Goal: Task Accomplishment & Management: Use online tool/utility

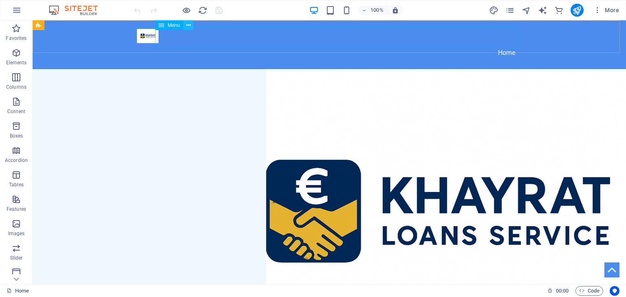
click at [191, 26] on button at bounding box center [188, 25] width 10 height 10
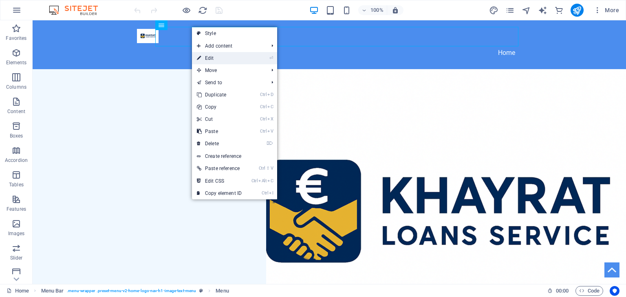
click at [211, 56] on link "⏎ Edit" at bounding box center [219, 58] width 55 height 12
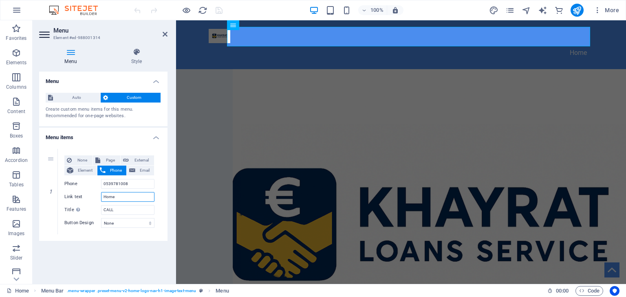
drag, startPoint x: 128, startPoint y: 226, endPoint x: 129, endPoint y: 242, distance: 15.9
drag, startPoint x: 305, startPoint y: 262, endPoint x: 334, endPoint y: 54, distance: 210.1
click at [334, 69] on figure at bounding box center [401, 235] width 450 height 333
click at [51, 234] on icon at bounding box center [51, 235] width 4 height 6
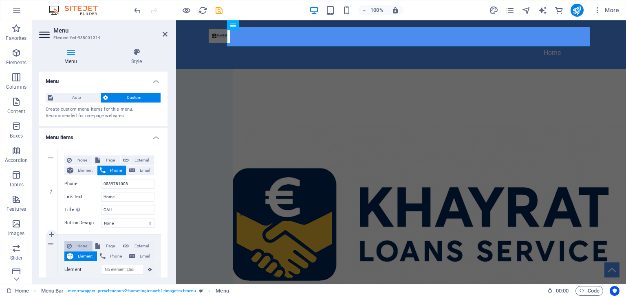
scroll to position [79, 0]
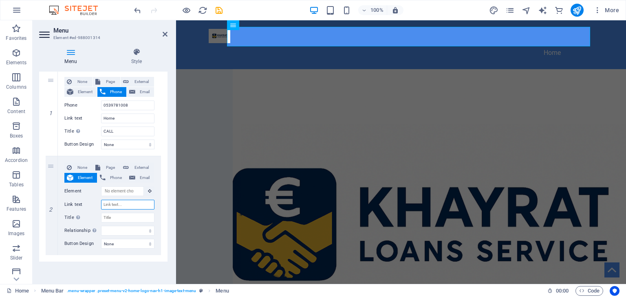
drag, startPoint x: 40, startPoint y: 292, endPoint x: 0, endPoint y: 316, distance: 46.0
drag, startPoint x: 0, startPoint y: 316, endPoint x: 150, endPoint y: 217, distance: 179.6
click at [150, 217] on input "Title Additional link description, should not be the same as the link text. The…" at bounding box center [127, 218] width 53 height 10
click at [51, 206] on icon at bounding box center [51, 206] width 4 height 6
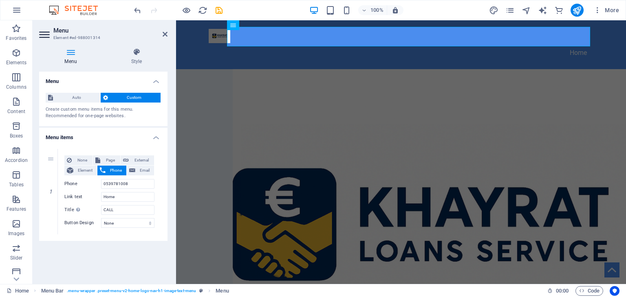
click at [534, 76] on figure at bounding box center [401, 235] width 450 height 333
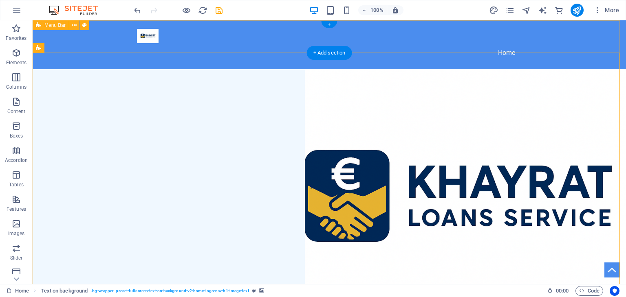
click at [568, 33] on div "Home" at bounding box center [329, 44] width 593 height 49
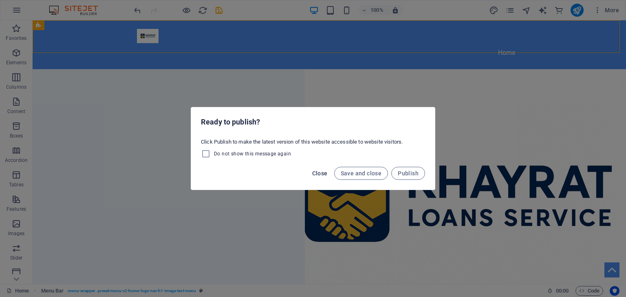
click at [323, 172] on span "Close" at bounding box center [319, 173] width 15 height 7
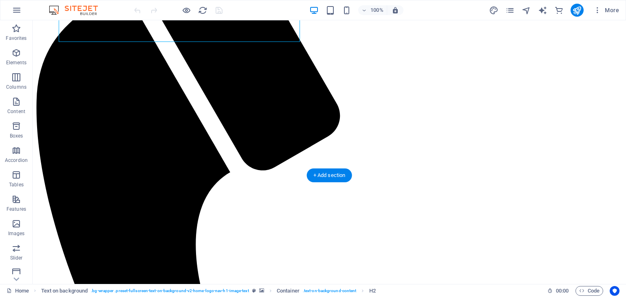
scroll to position [448, 0]
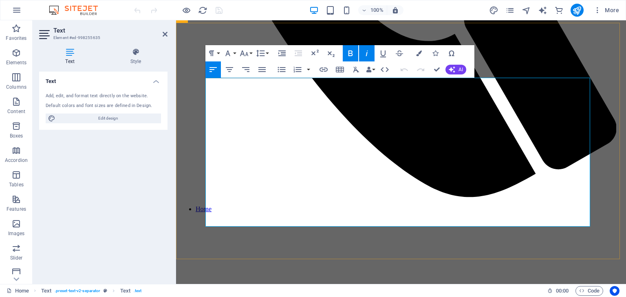
scroll to position [509, 0]
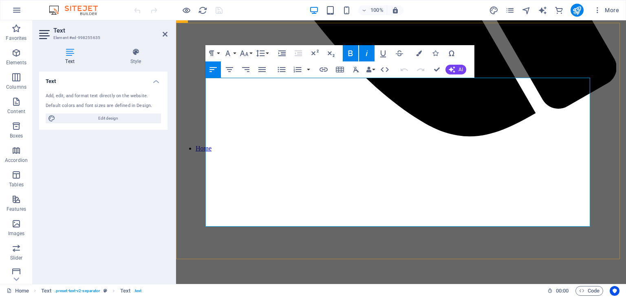
click at [85, 175] on div "Text Add, edit, and format text directly on the website. Default colors and fon…" at bounding box center [103, 175] width 128 height 206
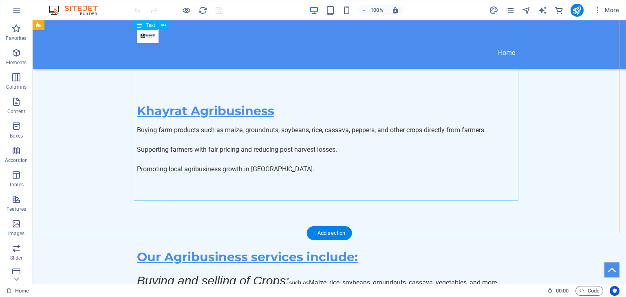
scroll to position [747, 0]
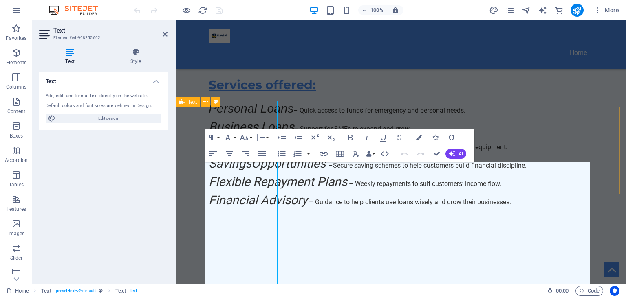
scroll to position [808, 0]
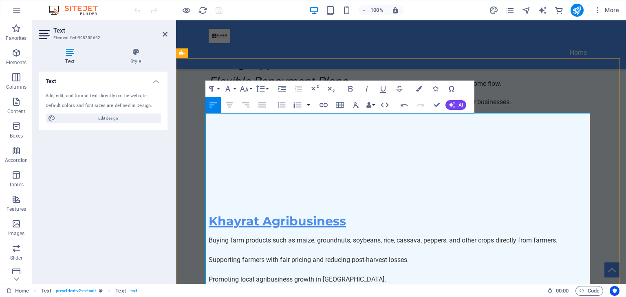
scroll to position [857, 0]
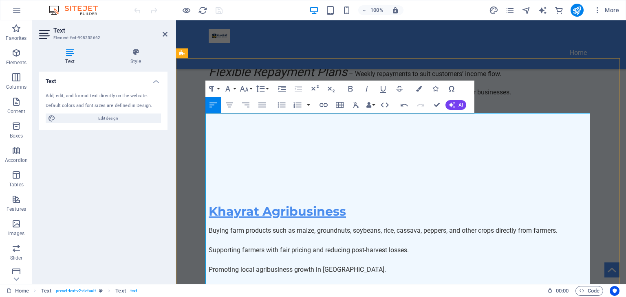
drag, startPoint x: 222, startPoint y: 154, endPoint x: 219, endPoint y: 151, distance: 4.3
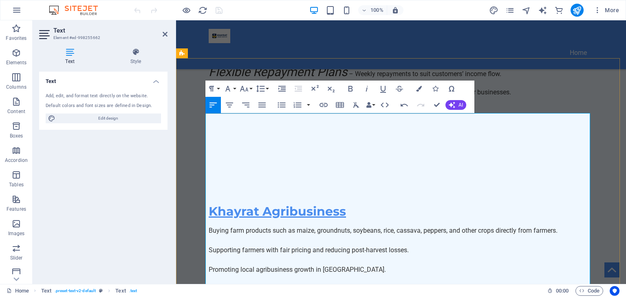
click at [112, 120] on span "Edit design" at bounding box center [108, 119] width 101 height 10
select select "px"
select select "200"
select select "px"
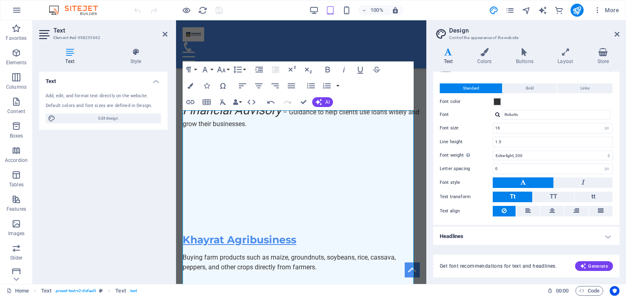
scroll to position [0, 0]
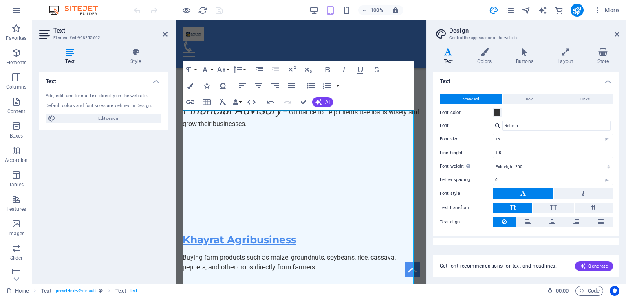
click at [619, 38] on aside "Design Control the appearance of the website Variants Text Colors Buttons Layou…" at bounding box center [526, 152] width 200 height 264
click at [618, 35] on icon at bounding box center [616, 34] width 5 height 7
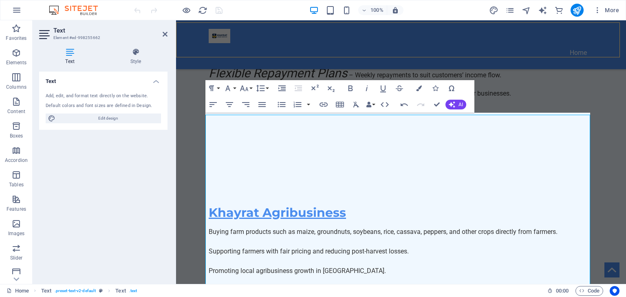
scroll to position [857, 0]
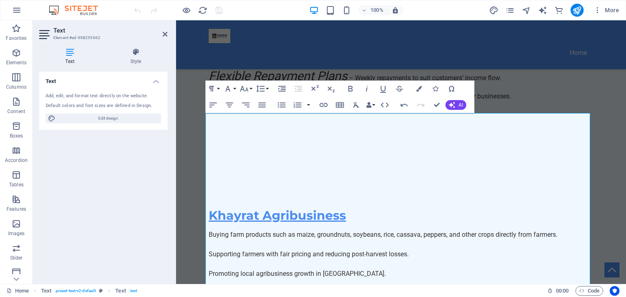
click at [157, 83] on h4 "Text" at bounding box center [103, 79] width 128 height 15
click at [157, 83] on h4 "Text" at bounding box center [103, 82] width 128 height 20
click at [139, 55] on icon at bounding box center [136, 52] width 64 height 8
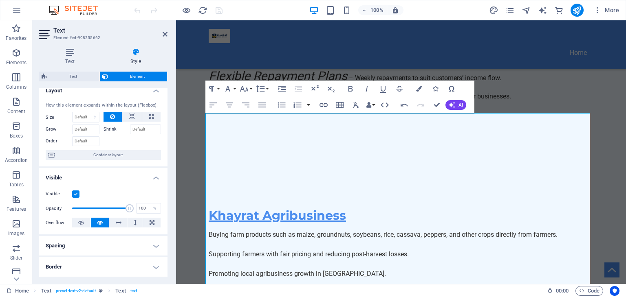
scroll to position [0, 0]
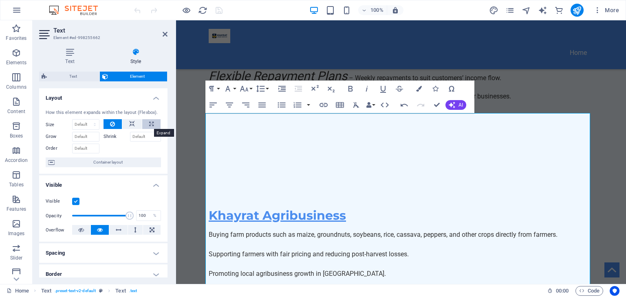
click at [153, 127] on button at bounding box center [151, 124] width 18 height 10
type input "100"
select select "%"
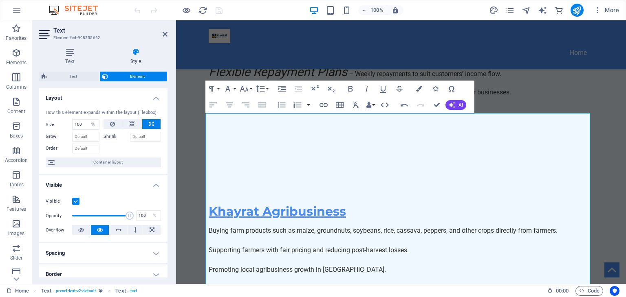
click at [153, 127] on button at bounding box center [151, 124] width 18 height 10
click at [112, 121] on icon at bounding box center [112, 124] width 5 height 10
select select "DISABLED_OPTION_VALUE"
click at [147, 77] on span "Element" at bounding box center [137, 77] width 55 height 10
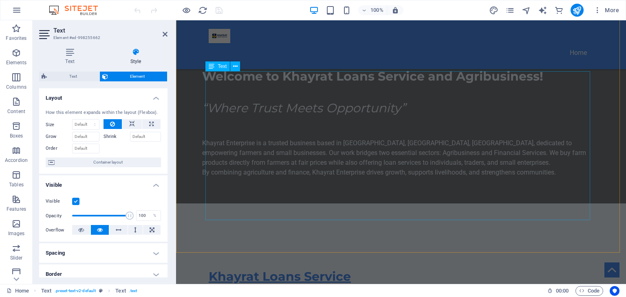
scroll to position [558, 0]
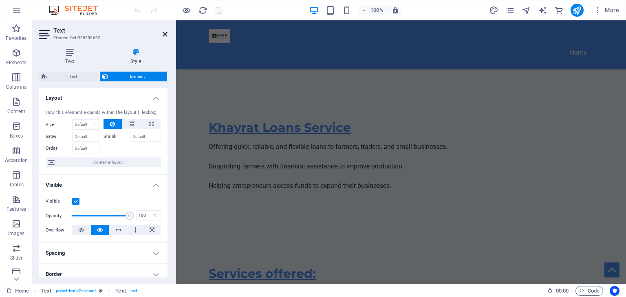
click at [163, 33] on icon at bounding box center [165, 34] width 5 height 7
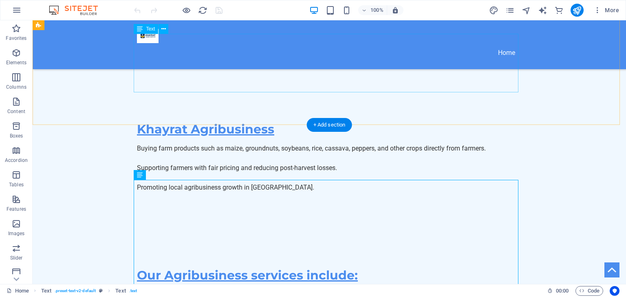
scroll to position [728, 0]
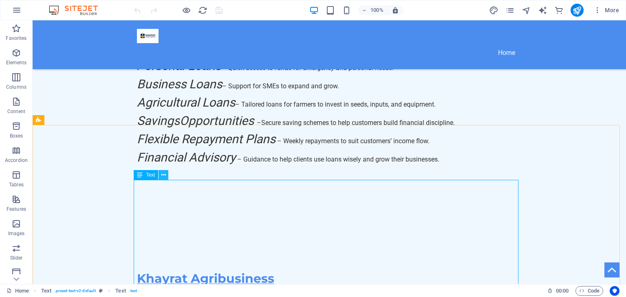
click at [166, 176] on button at bounding box center [163, 175] width 10 height 10
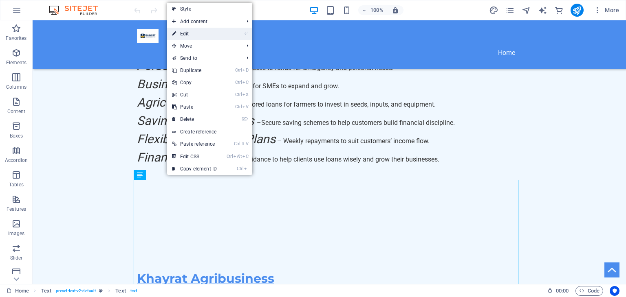
click at [202, 37] on link "⏎ Edit" at bounding box center [194, 34] width 55 height 12
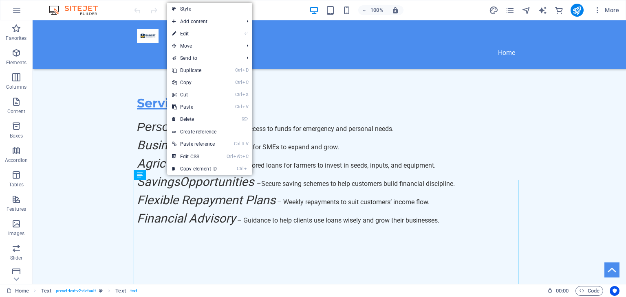
scroll to position [789, 0]
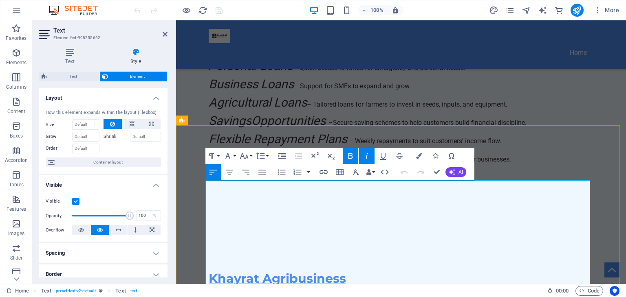
drag, startPoint x: 225, startPoint y: 215, endPoint x: 347, endPoint y: 222, distance: 122.0
drag, startPoint x: 219, startPoint y: 212, endPoint x: 222, endPoint y: 231, distance: 18.6
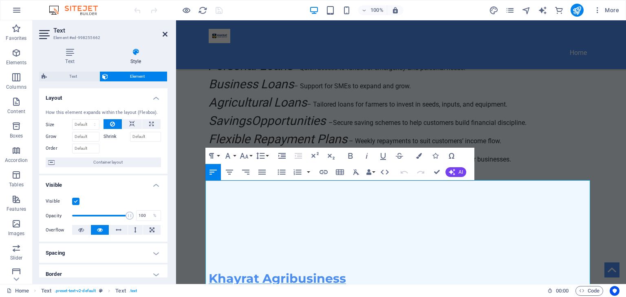
click at [163, 34] on icon at bounding box center [165, 34] width 5 height 7
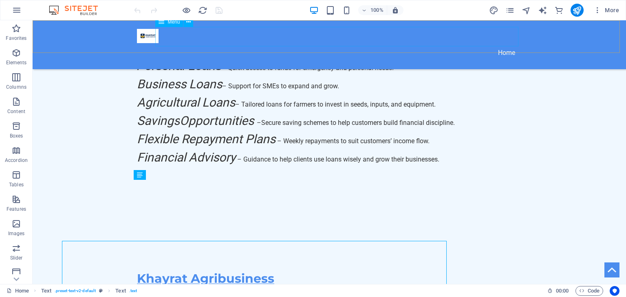
scroll to position [728, 0]
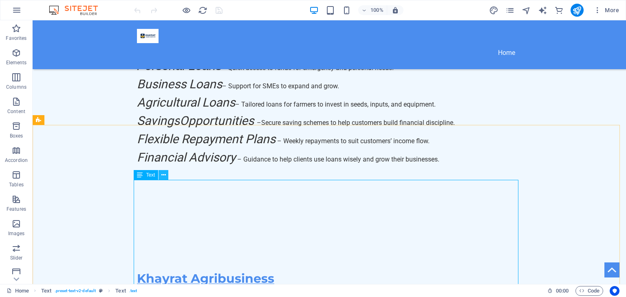
click at [163, 174] on icon at bounding box center [163, 175] width 4 height 9
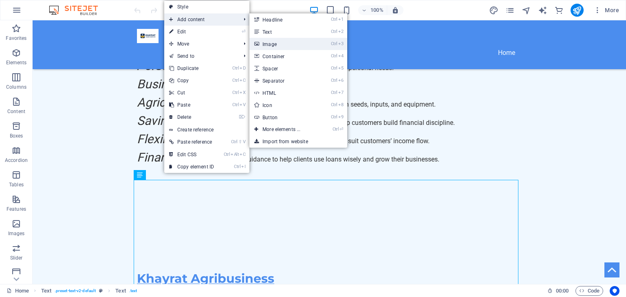
click at [272, 48] on link "Ctrl 3 Image" at bounding box center [282, 44] width 67 height 12
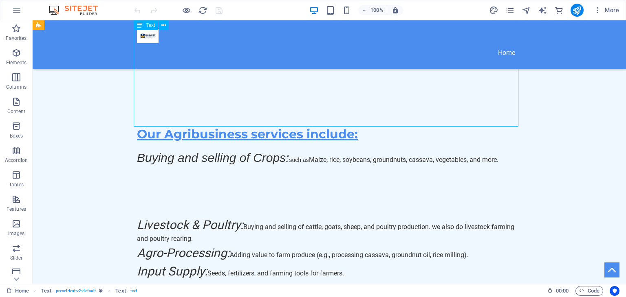
scroll to position [782, 0]
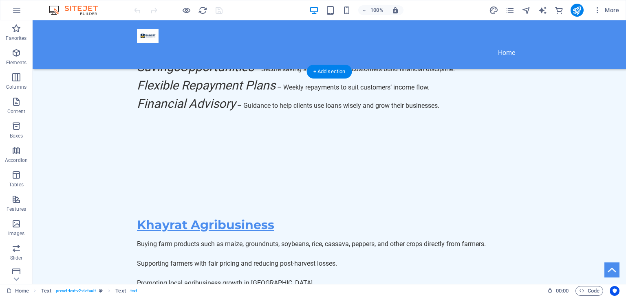
drag, startPoint x: 108, startPoint y: 126, endPoint x: 261, endPoint y: 174, distance: 159.9
drag, startPoint x: 191, startPoint y: 143, endPoint x: 182, endPoint y: 191, distance: 48.8
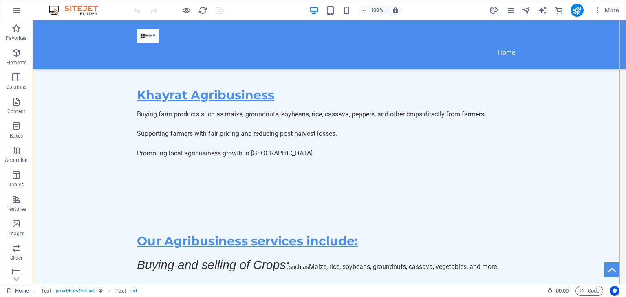
scroll to position [911, 0]
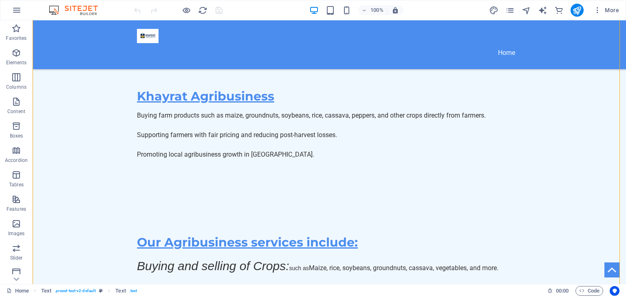
drag, startPoint x: 185, startPoint y: 146, endPoint x: 204, endPoint y: 82, distance: 66.4
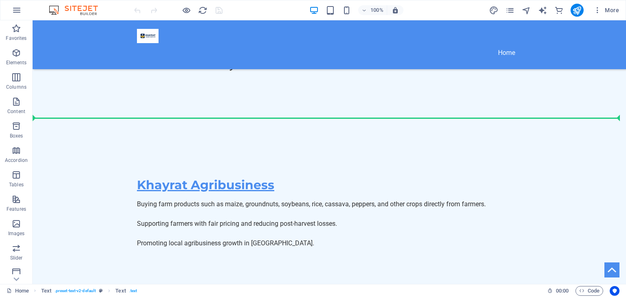
scroll to position [813, 0]
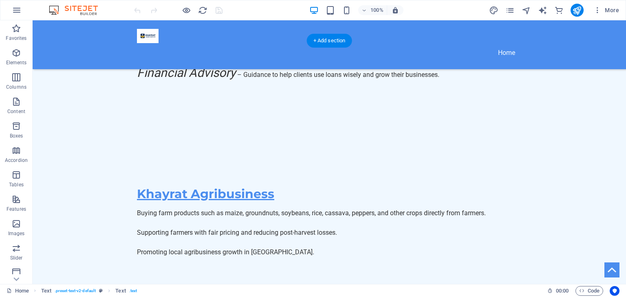
drag, startPoint x: 183, startPoint y: 244, endPoint x: 183, endPoint y: 137, distance: 107.1
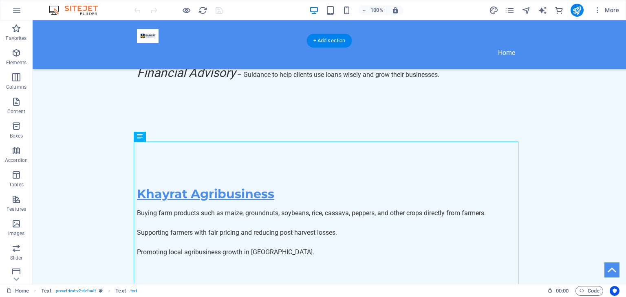
drag, startPoint x: 190, startPoint y: 161, endPoint x: 165, endPoint y: 170, distance: 26.7
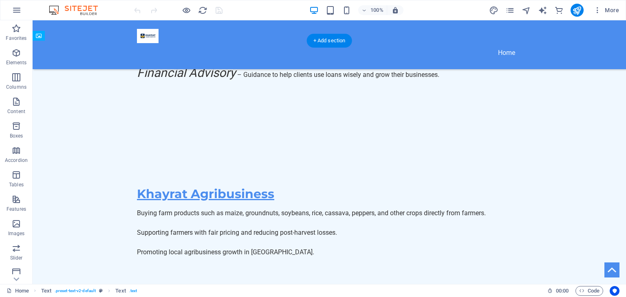
drag, startPoint x: 191, startPoint y: 127, endPoint x: 198, endPoint y: 149, distance: 22.6
drag, startPoint x: 171, startPoint y: 120, endPoint x: 183, endPoint y: 170, distance: 51.5
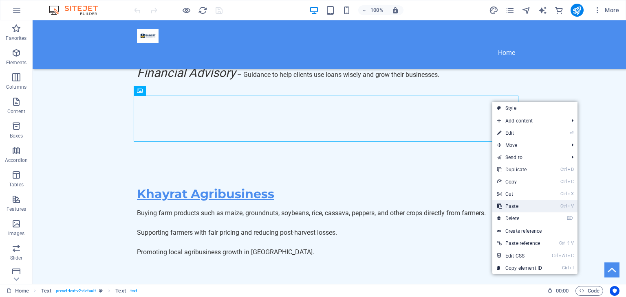
click at [516, 208] on link "Ctrl V Paste" at bounding box center [519, 206] width 55 height 12
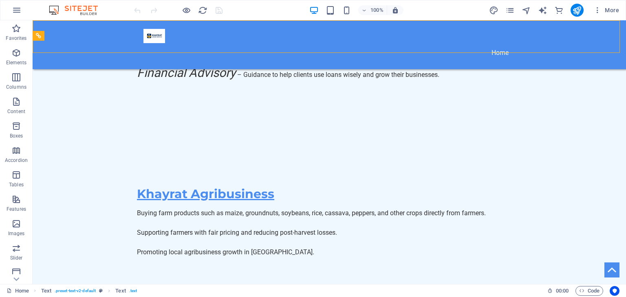
click at [137, 7] on div at bounding box center [177, 10] width 91 height 13
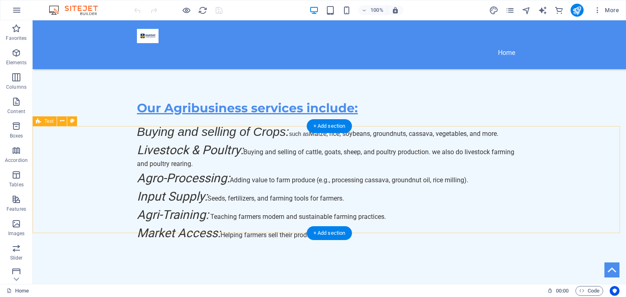
scroll to position [896, 0]
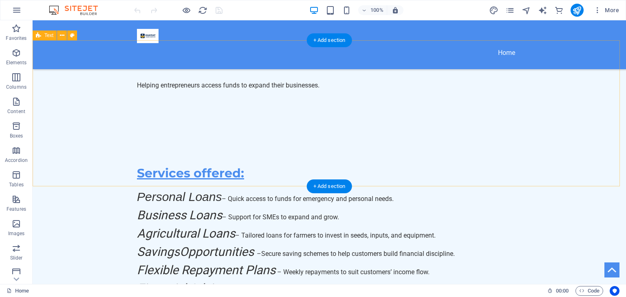
scroll to position [747, 0]
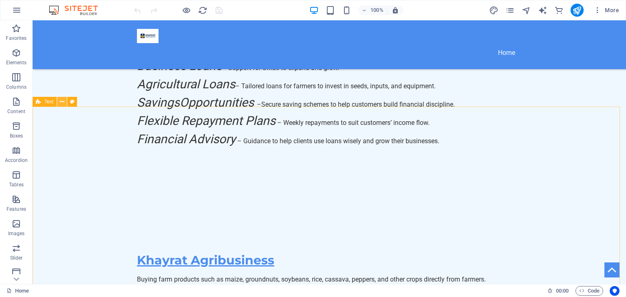
click at [63, 105] on icon at bounding box center [62, 102] width 4 height 9
click at [62, 106] on button at bounding box center [62, 102] width 10 height 10
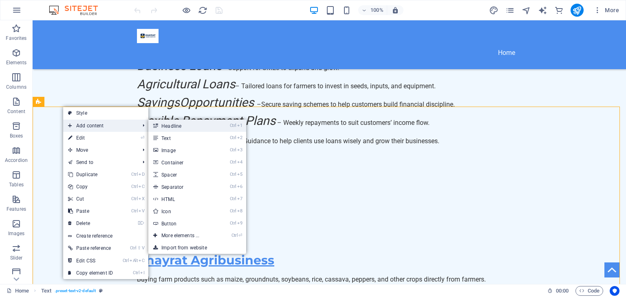
click at [175, 124] on link "Ctrl 1 Headline" at bounding box center [181, 126] width 67 height 12
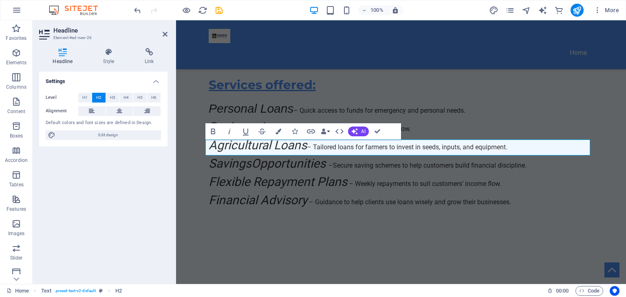
scroll to position [808, 0]
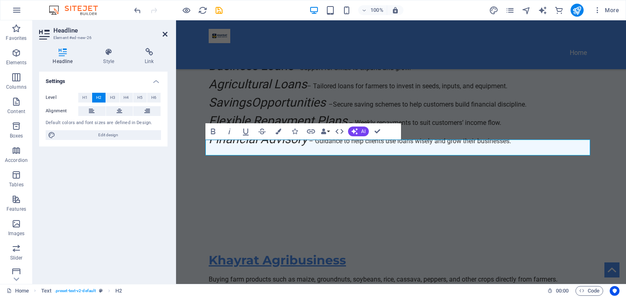
click at [165, 31] on icon at bounding box center [165, 34] width 5 height 7
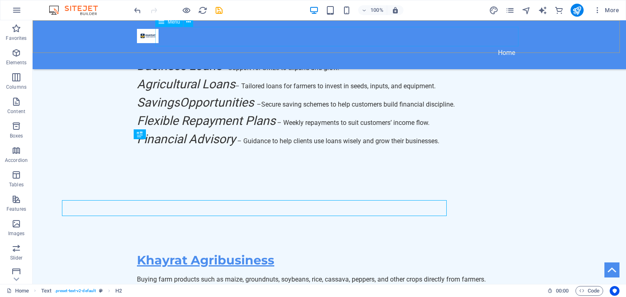
scroll to position [747, 0]
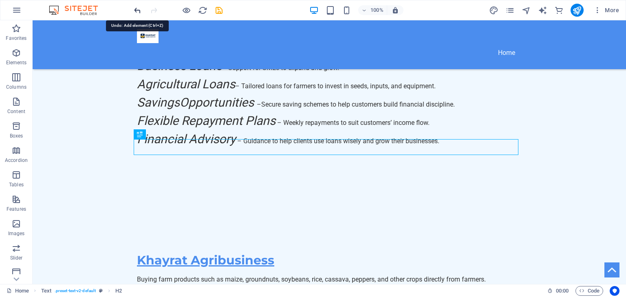
click at [138, 12] on icon "undo" at bounding box center [137, 10] width 9 height 9
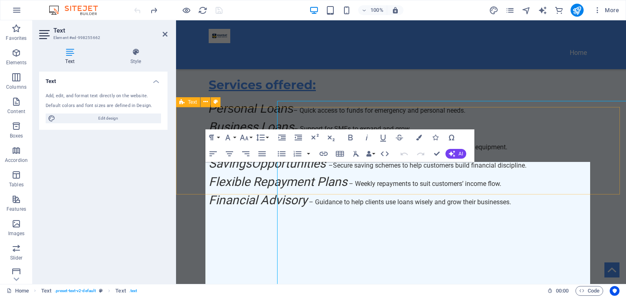
scroll to position [808, 0]
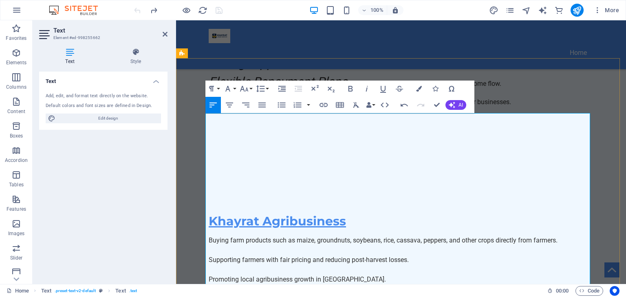
scroll to position [857, 0]
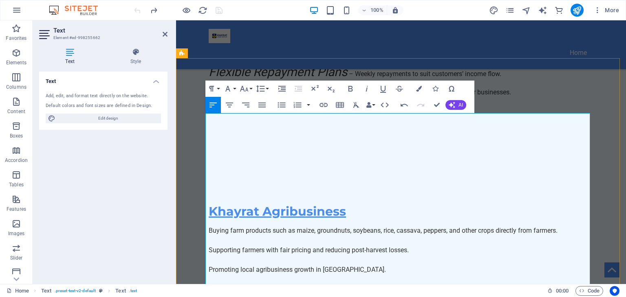
drag, startPoint x: 222, startPoint y: 148, endPoint x: 308, endPoint y: 163, distance: 87.2
click at [369, 105] on icon "button" at bounding box center [369, 105] width 6 height 6
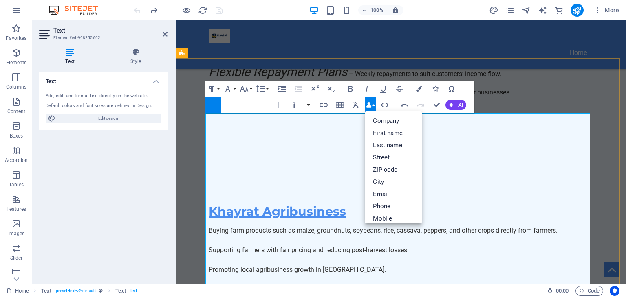
click at [371, 106] on icon "button" at bounding box center [369, 105] width 6 height 6
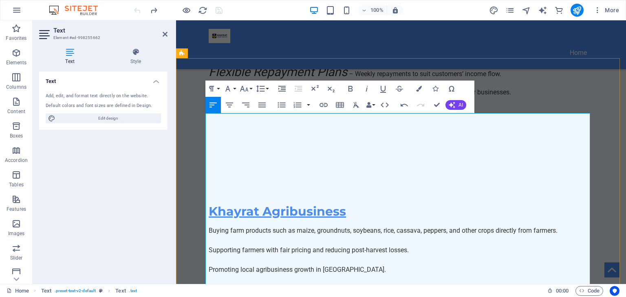
drag, startPoint x: 245, startPoint y: 153, endPoint x: 535, endPoint y: 48, distance: 308.6
click at [535, 48] on div "Home" at bounding box center [401, 44] width 450 height 49
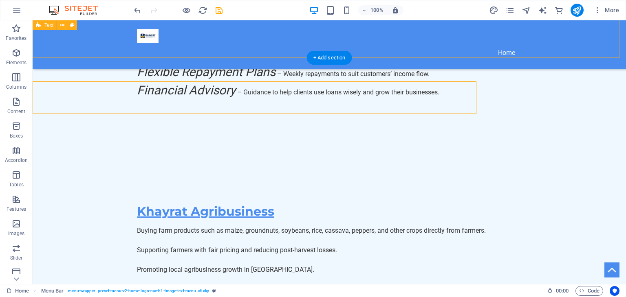
scroll to position [796, 0]
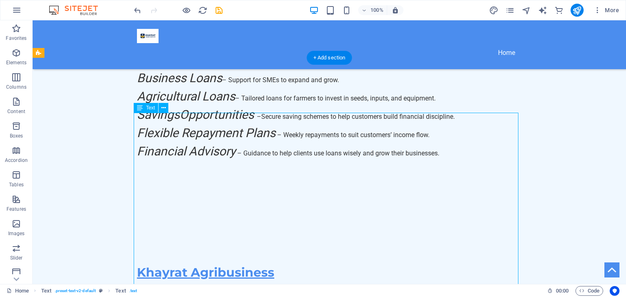
scroll to position [857, 0]
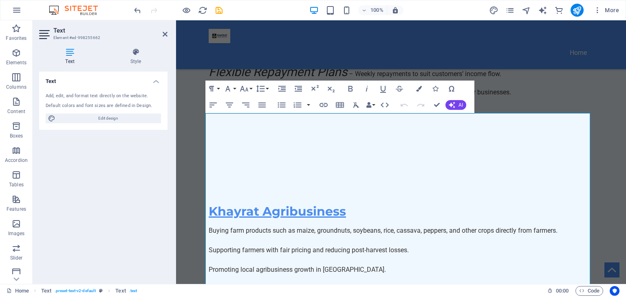
click at [168, 160] on div "Text Style Text Add, edit, and format text directly on the website. Default col…" at bounding box center [103, 163] width 141 height 243
drag, startPoint x: 270, startPoint y: 158, endPoint x: 258, endPoint y: 157, distance: 11.5
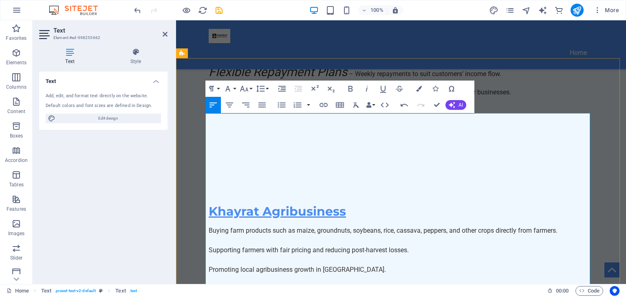
drag, startPoint x: 258, startPoint y: 157, endPoint x: 213, endPoint y: 178, distance: 49.9
click at [138, 11] on icon "undo" at bounding box center [137, 10] width 9 height 9
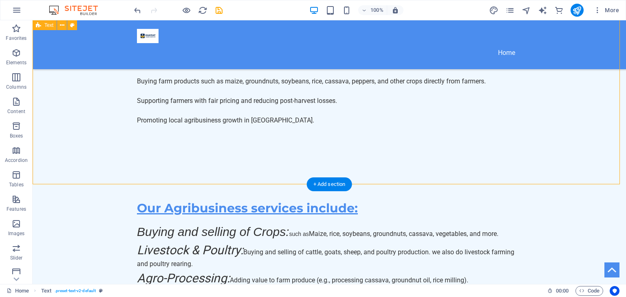
scroll to position [796, 0]
